Goal: Task Accomplishment & Management: Use online tool/utility

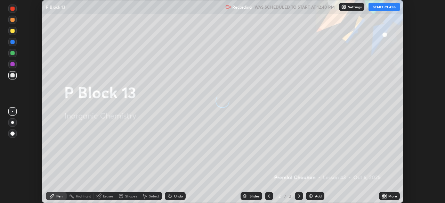
scroll to position [203, 445]
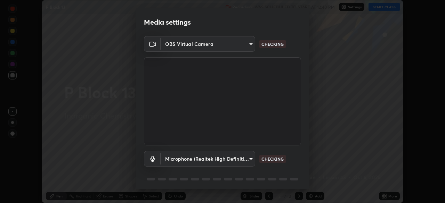
type input "5a3b26b24554f8cf6e797ef24758c72d9ac35fc194b839c1ab14931f8614fd13"
type input "a2845f27f241d78e81142a5bcad2dd0661d1231b7acccdda9ee201247719edf7"
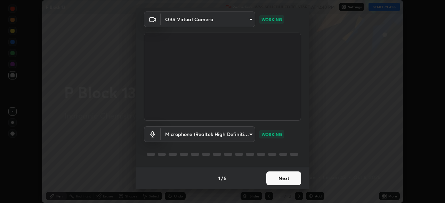
click at [274, 177] on button "Next" at bounding box center [283, 179] width 35 height 14
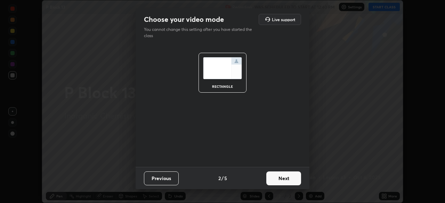
click at [278, 179] on button "Next" at bounding box center [283, 179] width 35 height 14
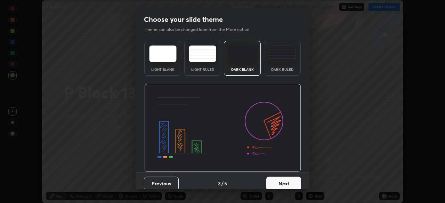
click at [282, 179] on button "Next" at bounding box center [283, 184] width 35 height 14
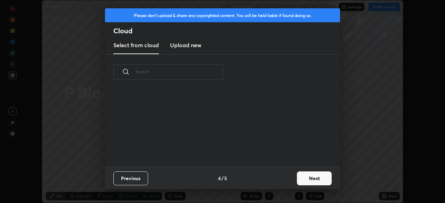
click at [300, 179] on button "Next" at bounding box center [314, 179] width 35 height 14
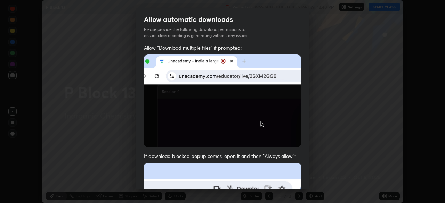
click at [147, 118] on img at bounding box center [222, 101] width 157 height 93
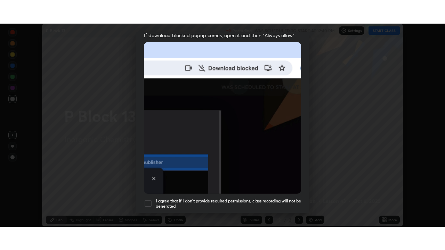
scroll to position [166, 0]
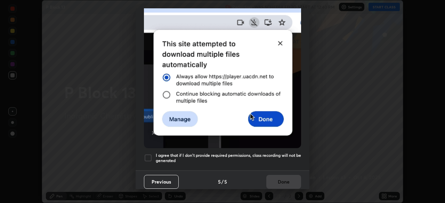
click at [146, 155] on div at bounding box center [148, 158] width 8 height 8
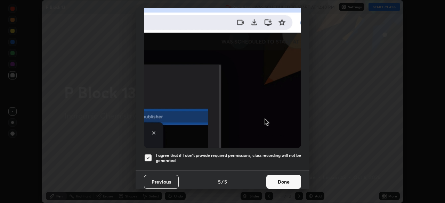
click at [283, 178] on button "Done" at bounding box center [283, 182] width 35 height 14
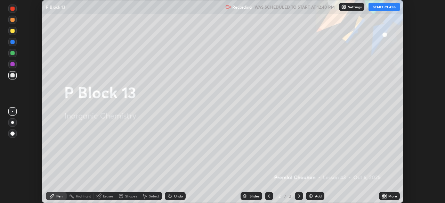
click at [380, 8] on button "START CLASS" at bounding box center [383, 7] width 31 height 8
click at [380, 7] on button "START CLASS" at bounding box center [383, 7] width 31 height 8
click at [379, 192] on div "More" at bounding box center [389, 196] width 21 height 14
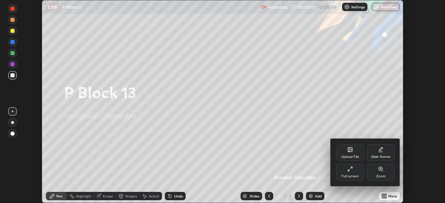
click at [350, 173] on div "Full screen" at bounding box center [350, 172] width 28 height 17
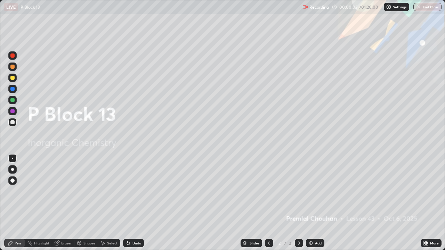
scroll to position [250, 445]
click at [427, 203] on icon at bounding box center [426, 243] width 6 height 6
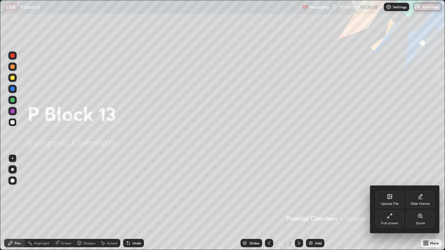
click at [385, 200] on div "Upload File" at bounding box center [390, 199] width 28 height 17
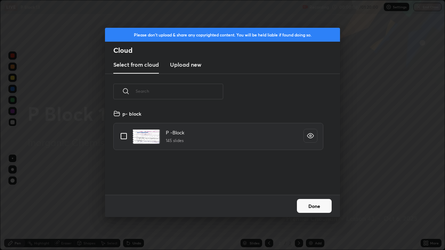
scroll to position [85, 223]
click at [125, 134] on input "grid" at bounding box center [123, 136] width 15 height 15
checkbox input "true"
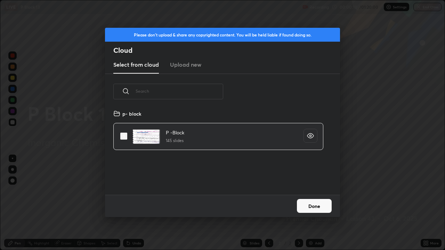
click at [312, 203] on button "Done" at bounding box center [314, 206] width 35 height 14
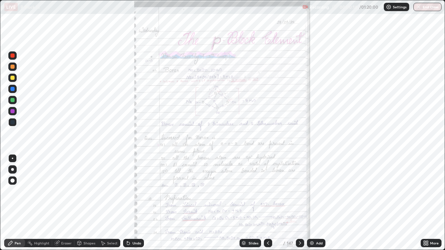
click at [254, 203] on div "Slides" at bounding box center [253, 242] width 10 height 3
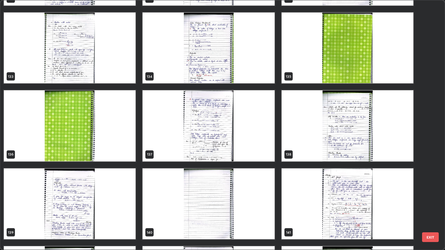
scroll to position [3426, 0]
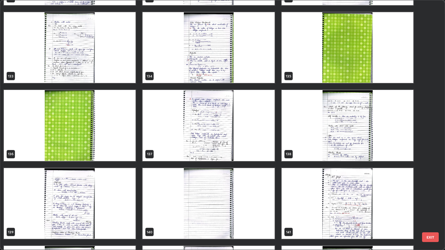
click at [355, 146] on img "grid" at bounding box center [347, 125] width 132 height 71
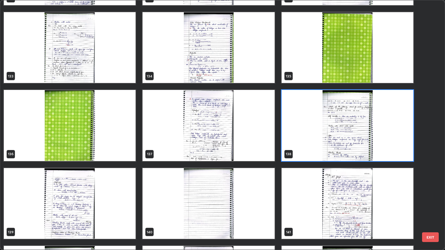
click at [355, 147] on img "grid" at bounding box center [347, 125] width 132 height 71
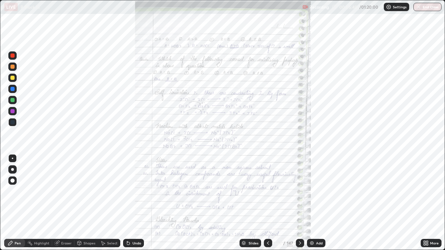
click at [424, 203] on icon at bounding box center [425, 242] width 2 height 2
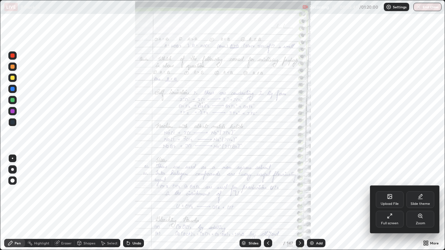
click at [414, 203] on div "Zoom" at bounding box center [420, 219] width 28 height 17
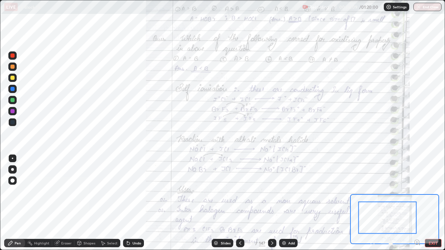
click at [11, 123] on div at bounding box center [12, 122] width 4 height 4
click at [65, 203] on div "Eraser" at bounding box center [66, 242] width 10 height 3
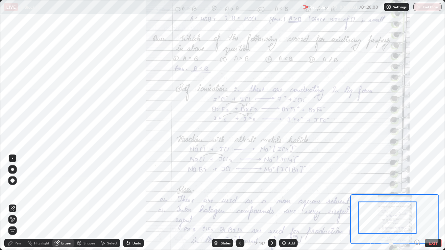
click at [16, 203] on div "Pen" at bounding box center [18, 242] width 6 height 3
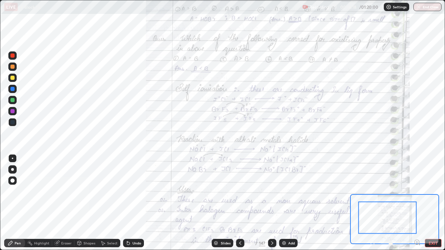
click at [13, 75] on div at bounding box center [12, 78] width 8 height 8
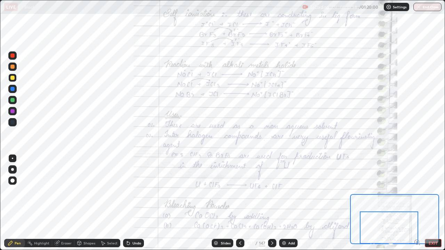
click at [407, 203] on div at bounding box center [389, 228] width 58 height 32
click at [11, 123] on div at bounding box center [12, 122] width 4 height 4
click at [14, 122] on div at bounding box center [12, 122] width 4 height 4
click at [13, 78] on div at bounding box center [12, 78] width 4 height 4
click at [12, 78] on div at bounding box center [12, 78] width 4 height 4
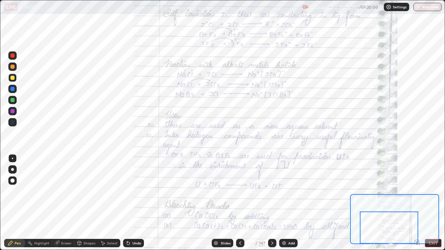
click at [69, 203] on div "Eraser" at bounding box center [66, 242] width 10 height 3
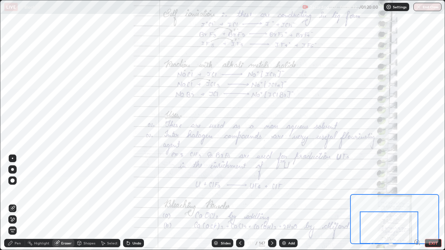
click at [19, 203] on div "Pen" at bounding box center [18, 242] width 6 height 3
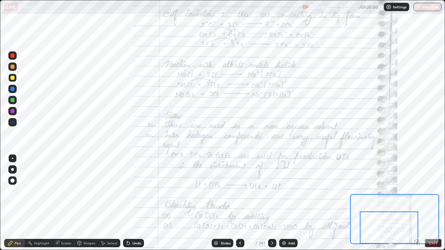
click at [65, 203] on div "Eraser" at bounding box center [66, 242] width 10 height 3
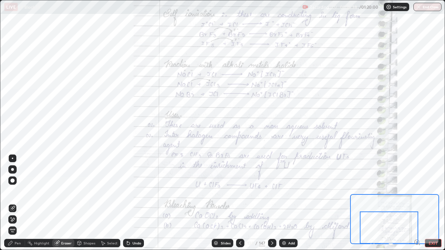
click at [19, 203] on div "Pen" at bounding box center [18, 242] width 6 height 3
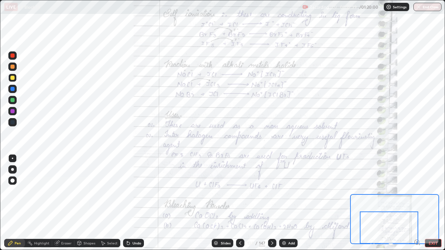
click at [271, 203] on icon at bounding box center [272, 243] width 6 height 6
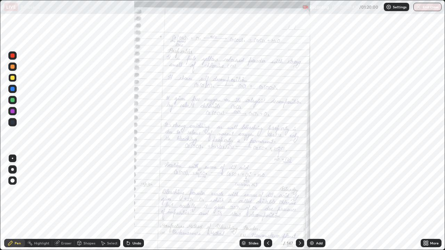
click at [424, 203] on icon at bounding box center [425, 242] width 2 height 2
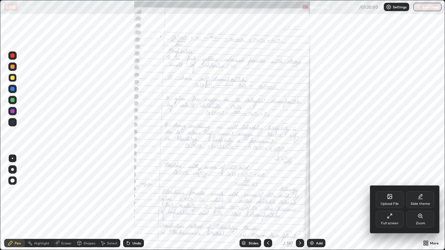
click at [418, 203] on div "Zoom" at bounding box center [420, 219] width 28 height 17
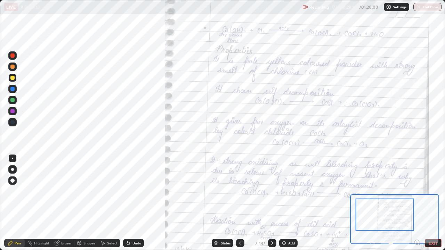
click at [13, 120] on div at bounding box center [12, 122] width 8 height 8
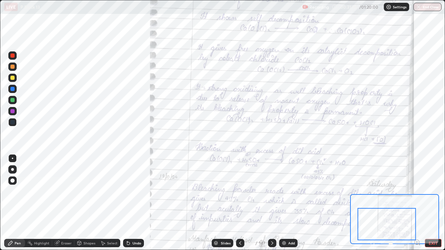
click at [13, 78] on div at bounding box center [12, 78] width 4 height 4
click at [15, 78] on div at bounding box center [12, 78] width 8 height 8
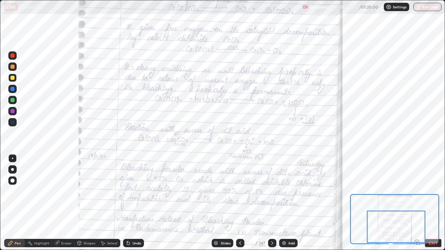
click at [273, 203] on div at bounding box center [272, 243] width 8 height 8
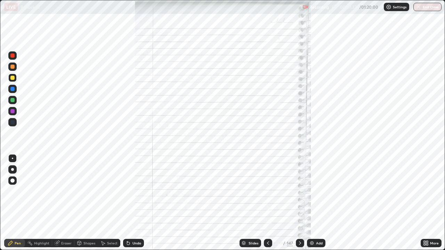
click at [299, 203] on icon at bounding box center [300, 243] width 6 height 6
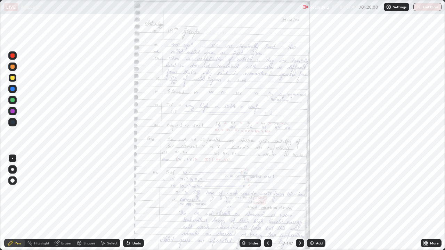
click at [425, 203] on icon at bounding box center [425, 242] width 2 height 2
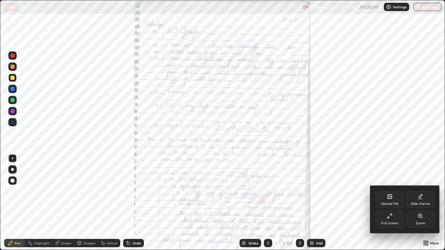
click at [414, 203] on div "Zoom" at bounding box center [420, 219] width 28 height 17
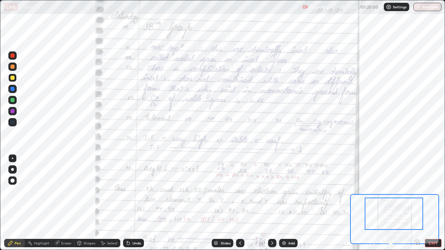
click at [240, 203] on div at bounding box center [240, 243] width 8 height 8
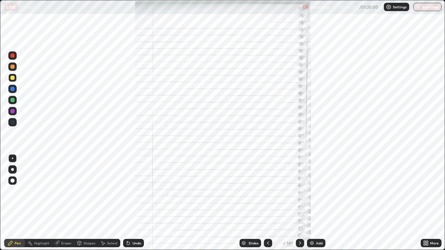
click at [240, 203] on div "Slides" at bounding box center [250, 243] width 22 height 8
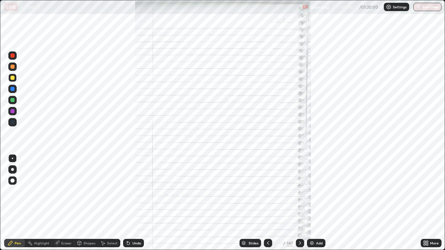
scroll to position [3418, 0]
click at [266, 203] on icon at bounding box center [268, 243] width 6 height 6
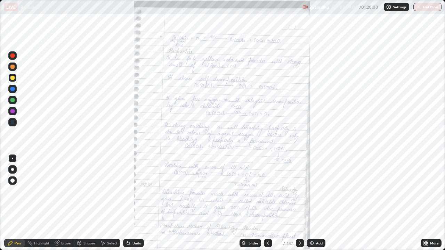
click at [424, 203] on icon at bounding box center [426, 243] width 6 height 6
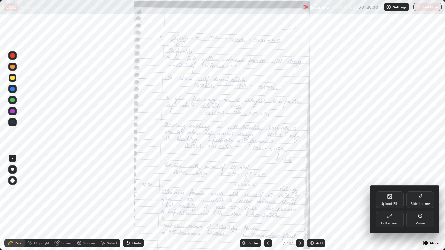
click at [414, 203] on div "Zoom" at bounding box center [420, 219] width 28 height 17
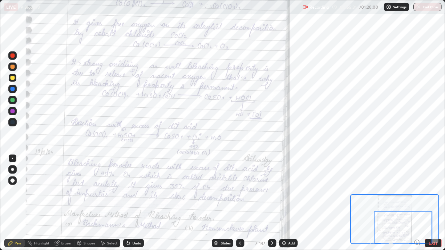
click at [271, 203] on icon at bounding box center [272, 243] width 6 height 6
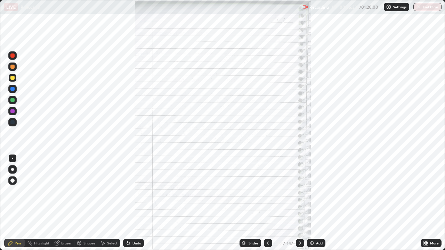
click at [298, 203] on icon at bounding box center [300, 243] width 6 height 6
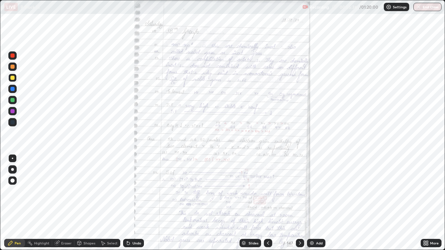
click at [425, 203] on icon at bounding box center [425, 242] width 2 height 2
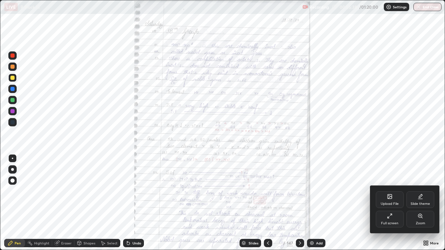
click at [419, 203] on div "Zoom" at bounding box center [420, 219] width 28 height 17
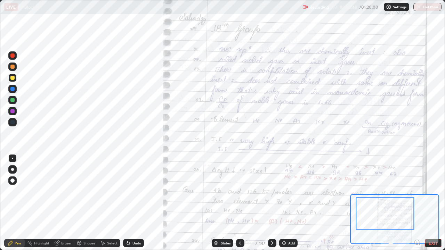
click at [12, 123] on div at bounding box center [12, 122] width 4 height 4
click at [11, 121] on div at bounding box center [12, 122] width 4 height 4
click at [14, 123] on div at bounding box center [12, 122] width 4 height 4
click at [15, 120] on div at bounding box center [12, 122] width 8 height 8
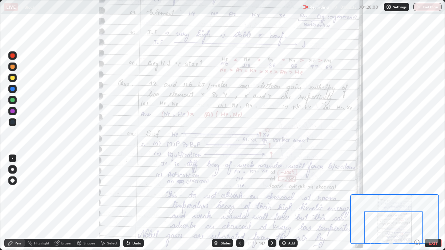
click at [13, 122] on div at bounding box center [12, 122] width 4 height 4
click at [271, 203] on icon at bounding box center [272, 243] width 6 height 6
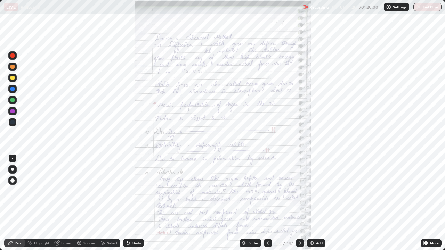
click at [424, 203] on icon at bounding box center [425, 245] width 2 height 2
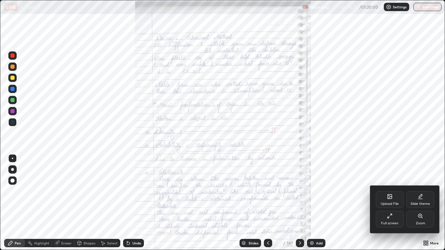
click at [416, 203] on div "Zoom" at bounding box center [420, 219] width 28 height 17
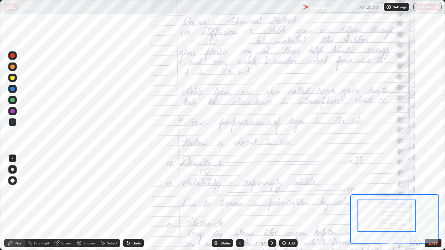
click at [11, 101] on div at bounding box center [12, 100] width 4 height 4
click at [13, 99] on div at bounding box center [12, 100] width 4 height 4
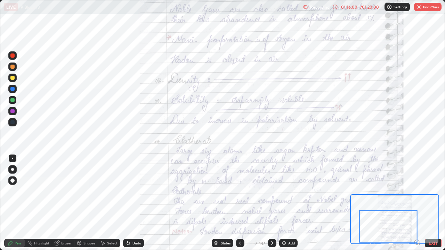
click at [14, 121] on div at bounding box center [12, 122] width 4 height 4
click at [13, 121] on div at bounding box center [12, 122] width 4 height 4
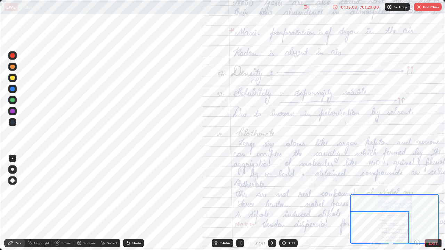
click at [437, 203] on button "EXIT" at bounding box center [433, 243] width 17 height 8
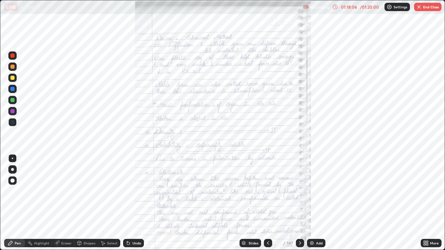
click at [425, 3] on button "End Class" at bounding box center [427, 7] width 27 height 8
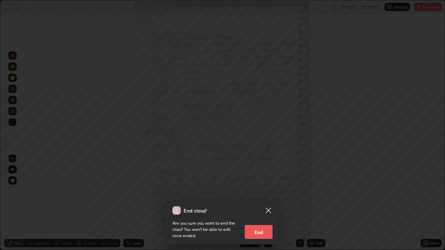
click at [260, 203] on button "End" at bounding box center [259, 232] width 28 height 14
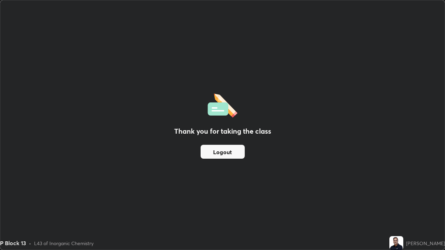
click at [232, 155] on button "Logout" at bounding box center [222, 152] width 44 height 14
click at [232, 153] on button "Logout" at bounding box center [222, 152] width 44 height 14
